Goal: Task Accomplishment & Management: Use online tool/utility

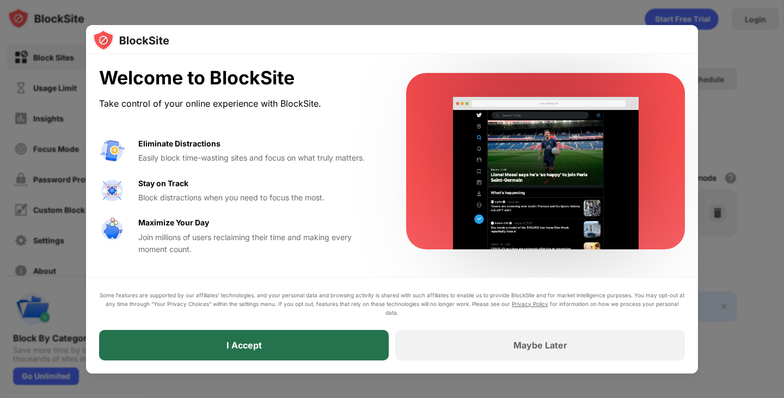
click at [338, 353] on div "I Accept" at bounding box center [244, 345] width 290 height 30
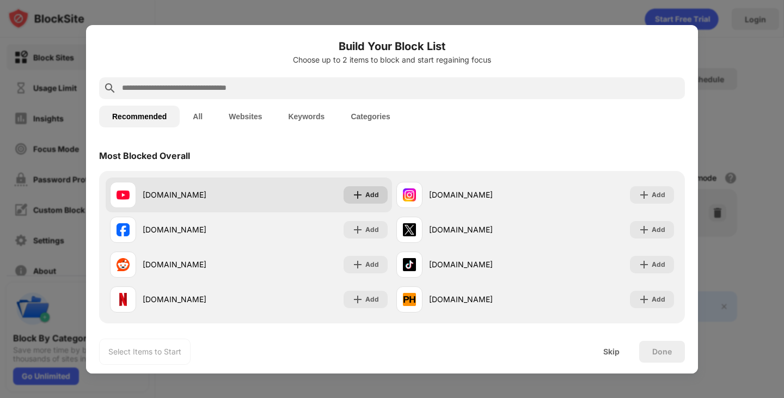
click at [358, 195] on img at bounding box center [357, 194] width 11 height 11
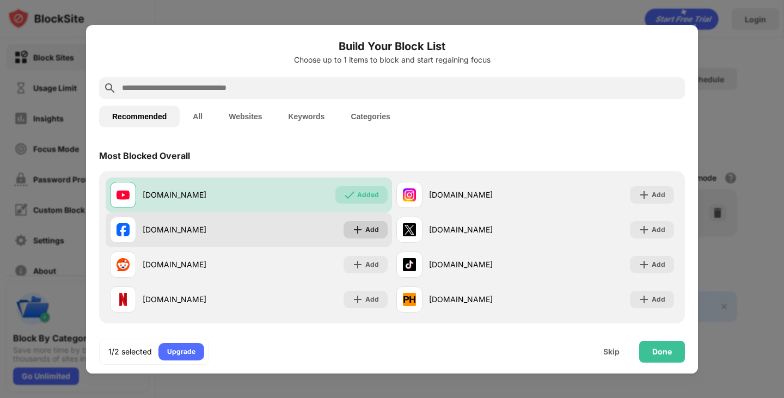
click at [361, 231] on div "Add" at bounding box center [365, 229] width 44 height 17
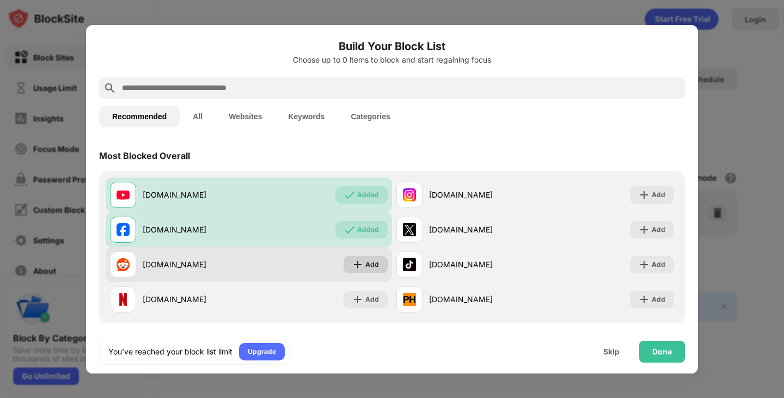
click at [365, 260] on div "Add" at bounding box center [372, 264] width 14 height 11
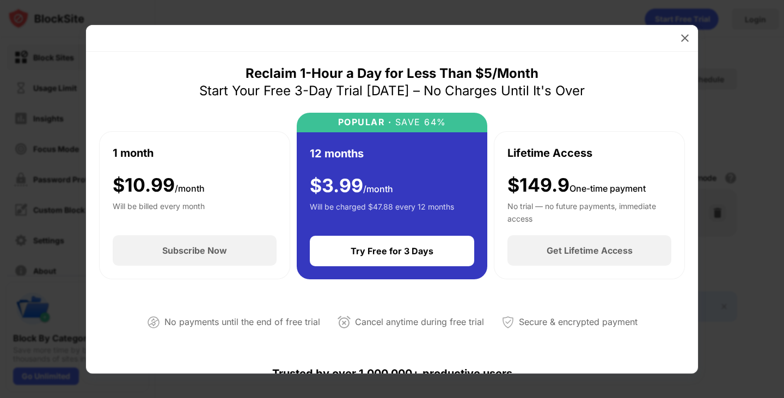
drag, startPoint x: 451, startPoint y: 95, endPoint x: 534, endPoint y: 93, distance: 83.3
click at [534, 93] on div "Start Your Free 3-Day Trial [DATE] – No Charges Until It's Over" at bounding box center [391, 90] width 385 height 17
click at [682, 38] on img at bounding box center [684, 38] width 11 height 11
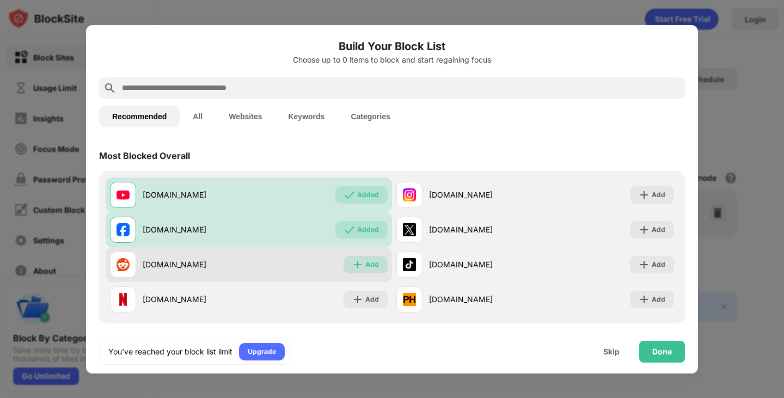
click at [360, 261] on div "Add" at bounding box center [365, 264] width 44 height 17
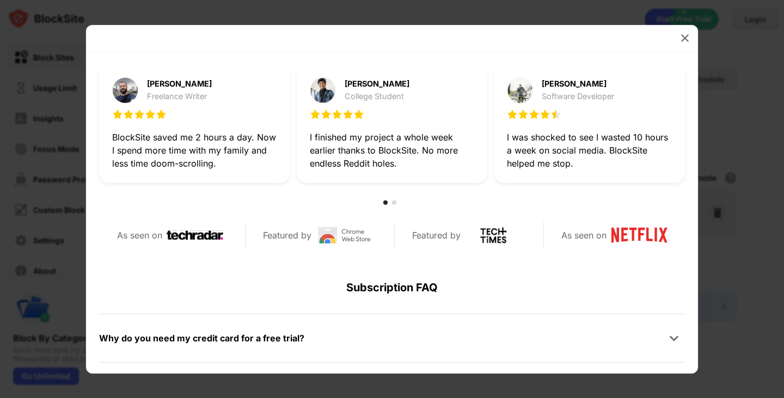
scroll to position [272, 0]
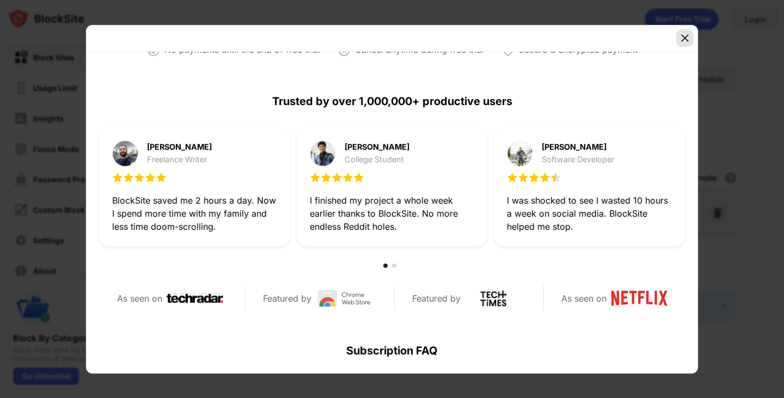
click at [677, 37] on div at bounding box center [684, 37] width 17 height 17
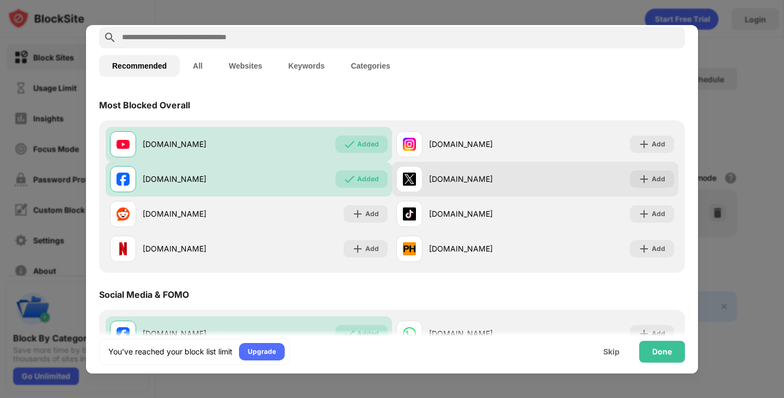
scroll to position [0, 0]
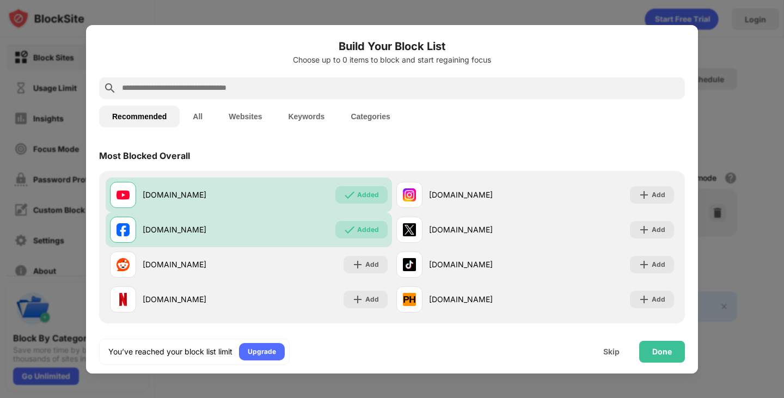
click at [769, 165] on div at bounding box center [392, 199] width 784 height 398
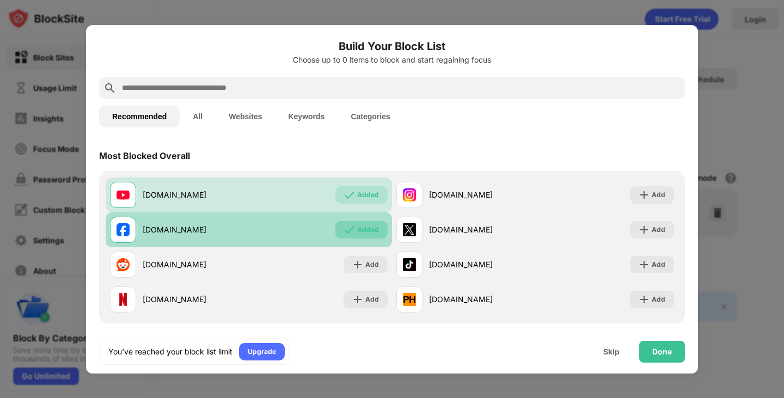
click at [368, 230] on div "Added" at bounding box center [368, 229] width 22 height 11
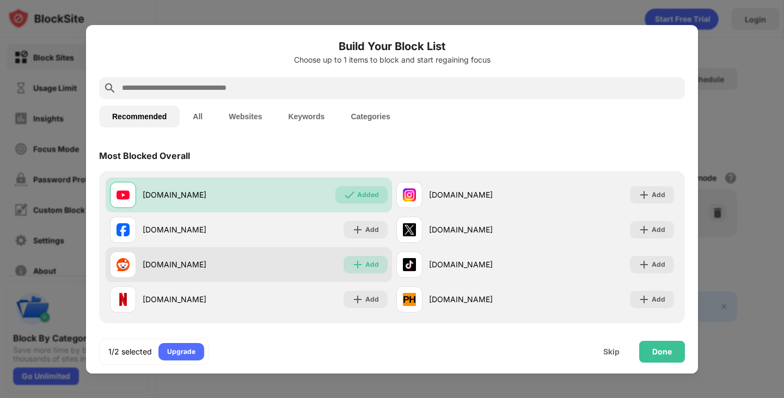
click at [352, 267] on img at bounding box center [357, 264] width 11 height 11
